Goal: Navigation & Orientation: Find specific page/section

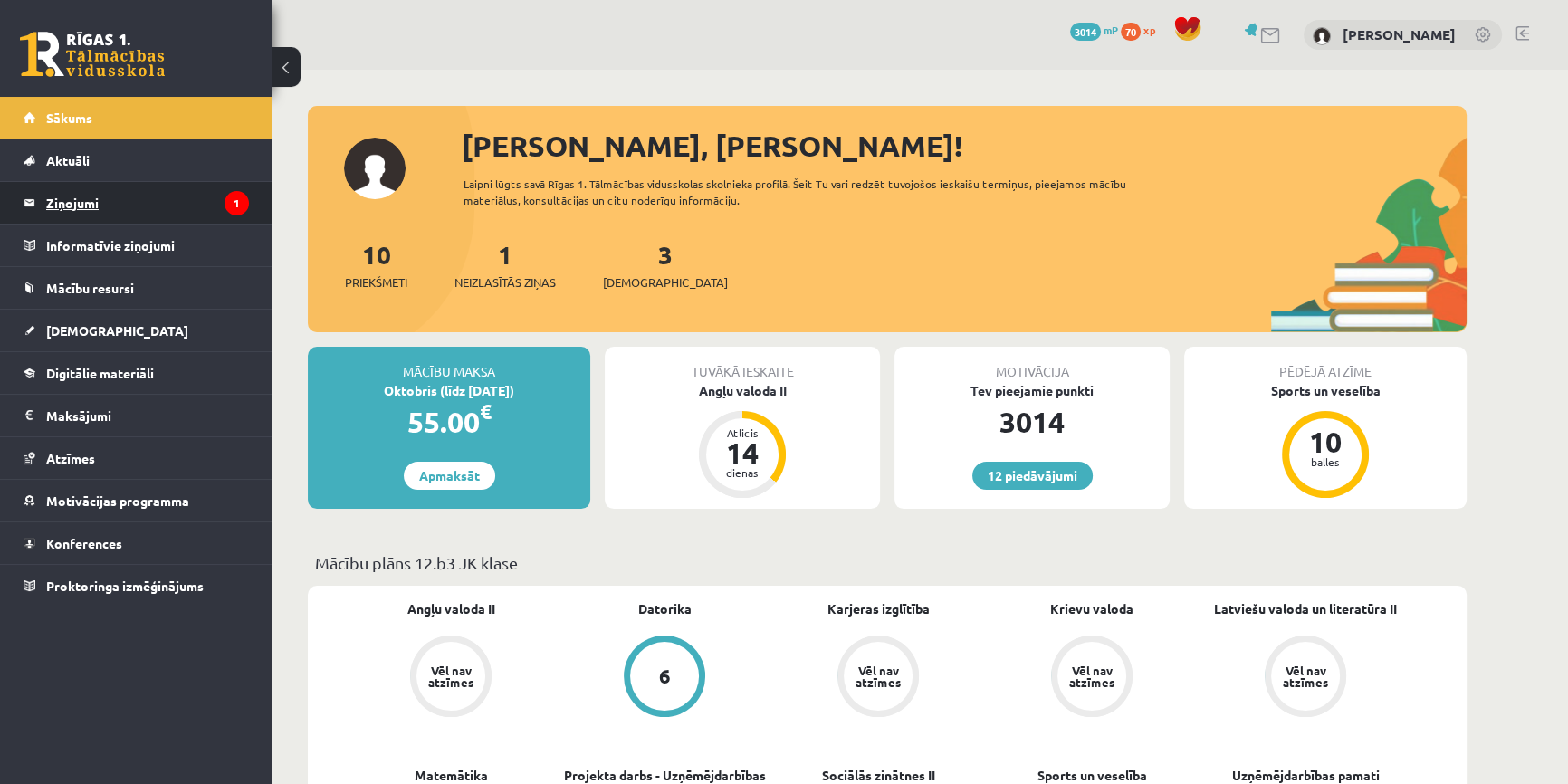
click at [217, 208] on legend "Ziņojumi 1" at bounding box center [147, 202] width 203 height 42
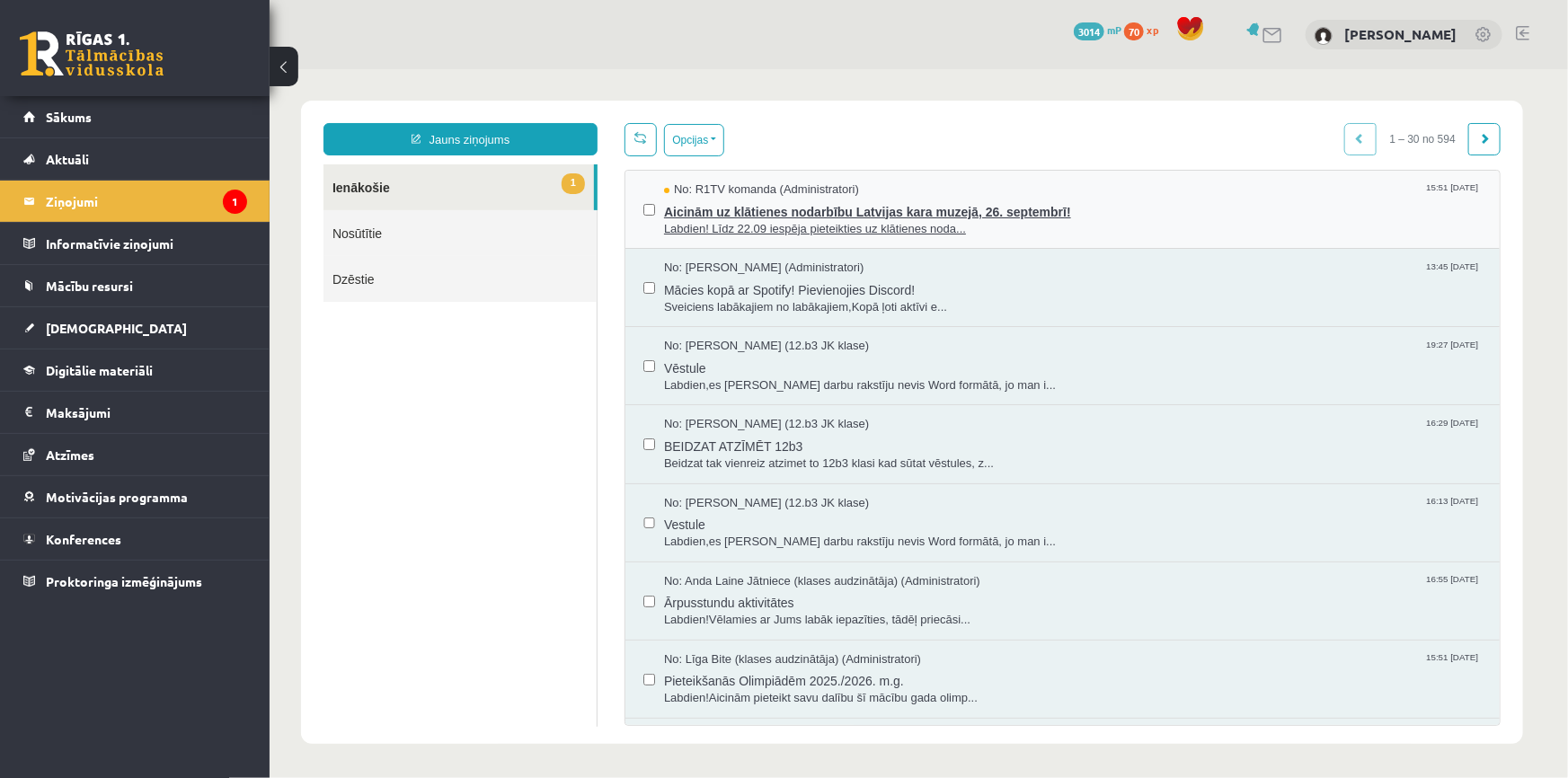
click at [903, 227] on span "Labdien! Līdz 22.09 iespēja pieteikties uz klātienes noda..." at bounding box center [1072, 229] width 817 height 17
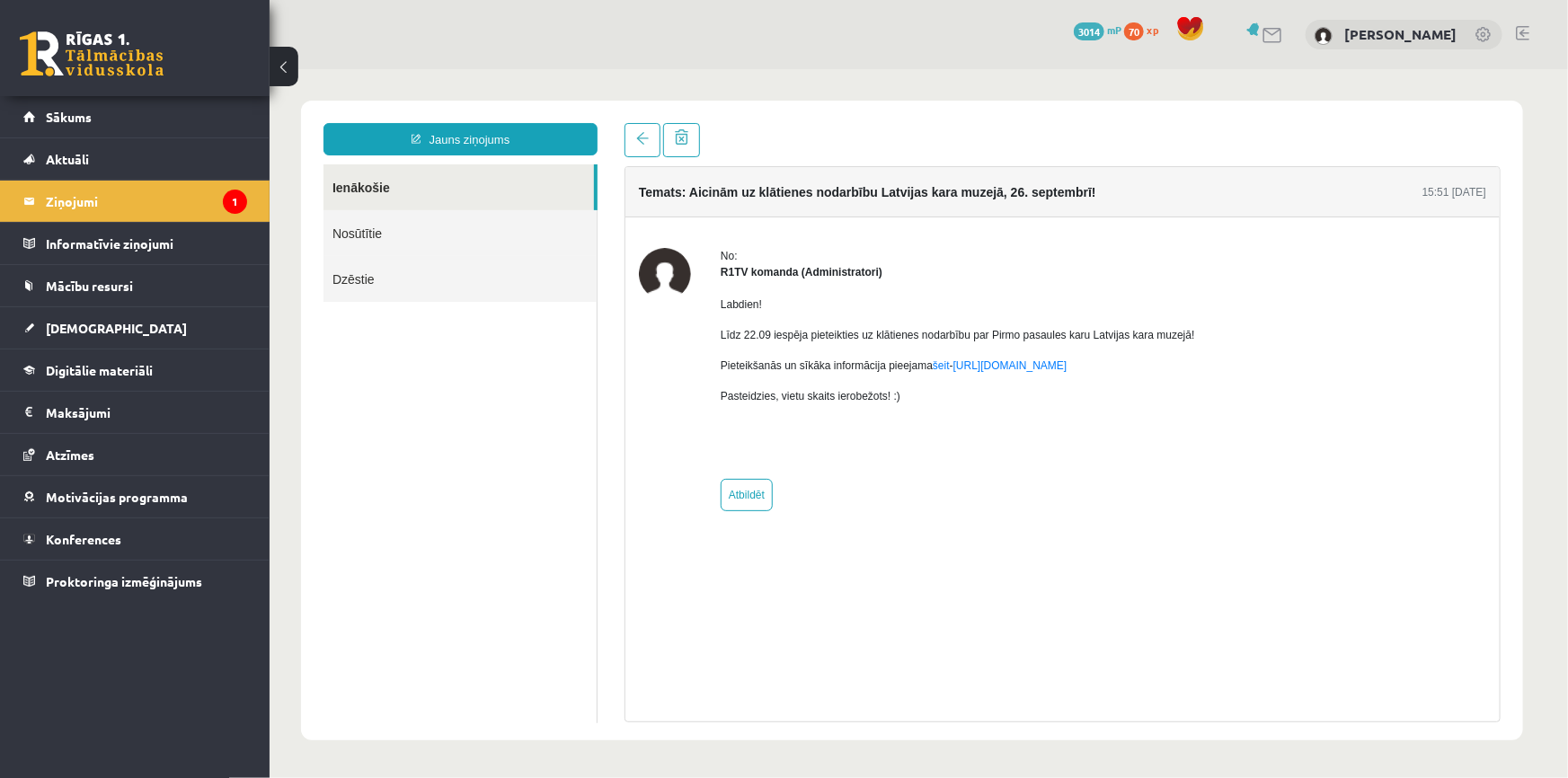
click at [162, 72] on link at bounding box center [92, 53] width 144 height 45
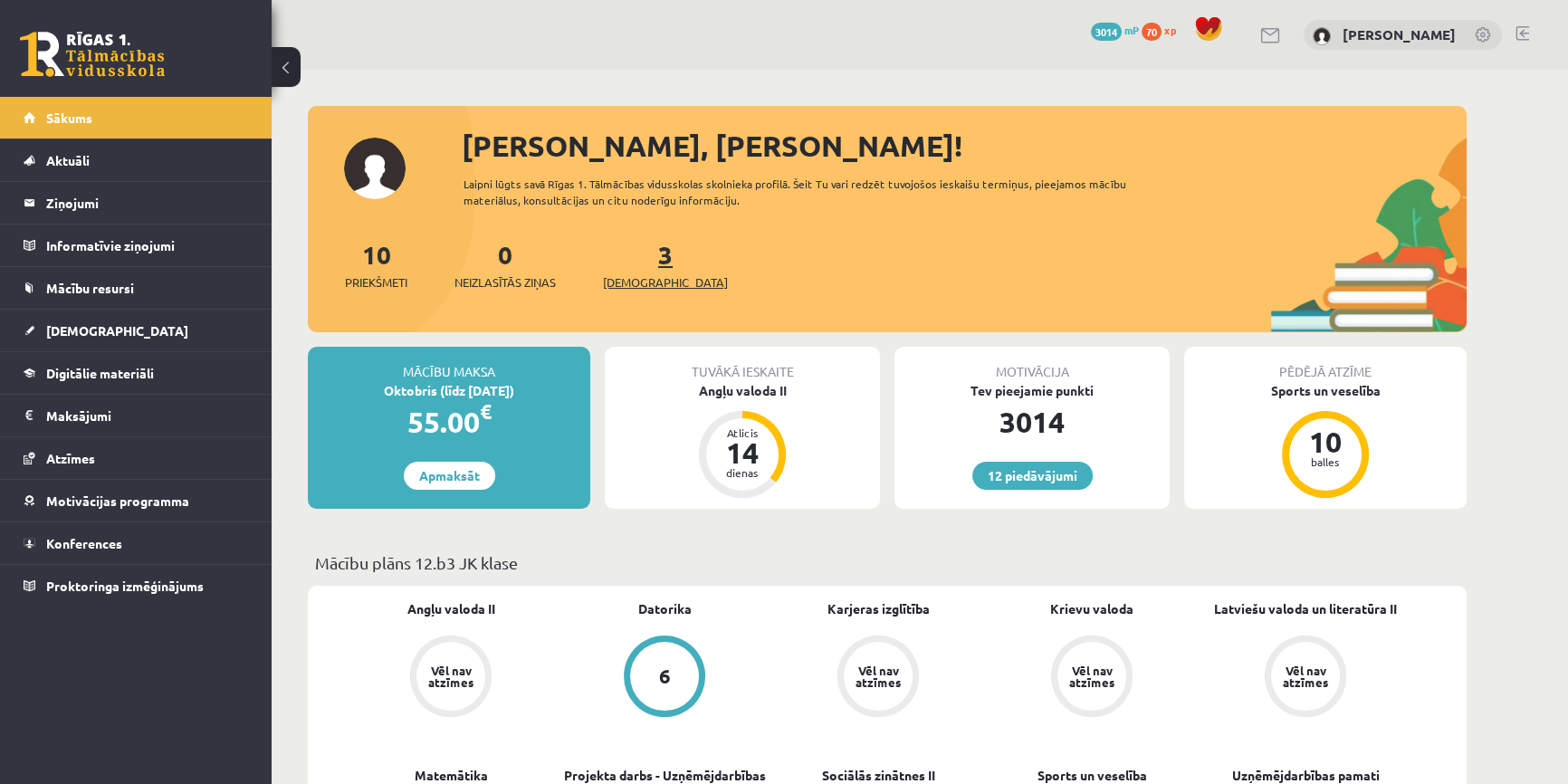
click at [654, 279] on span "[DEMOGRAPHIC_DATA]" at bounding box center [665, 283] width 124 height 18
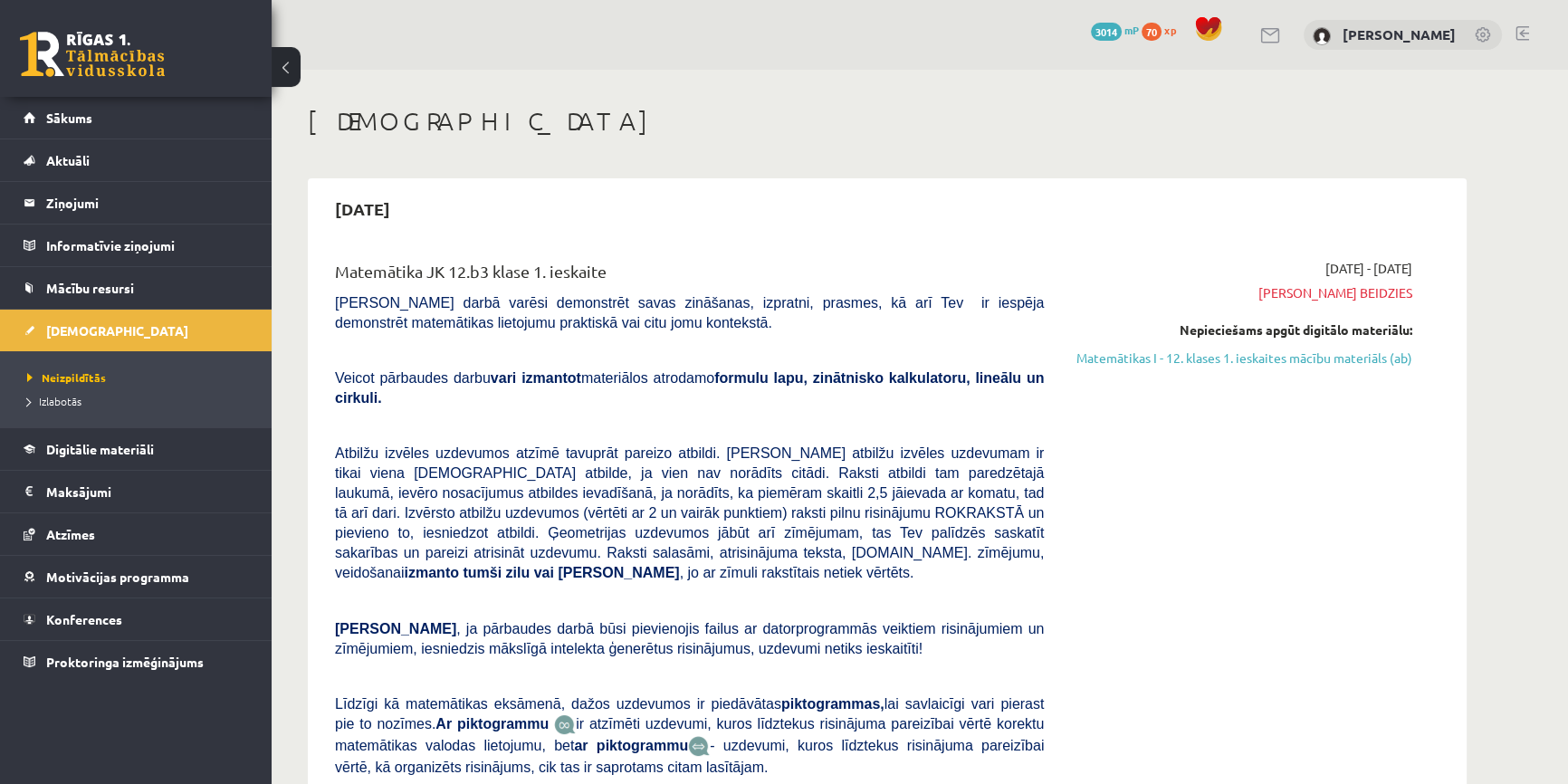
click at [108, 46] on link at bounding box center [92, 53] width 145 height 45
